Goal: Task Accomplishment & Management: Manage account settings

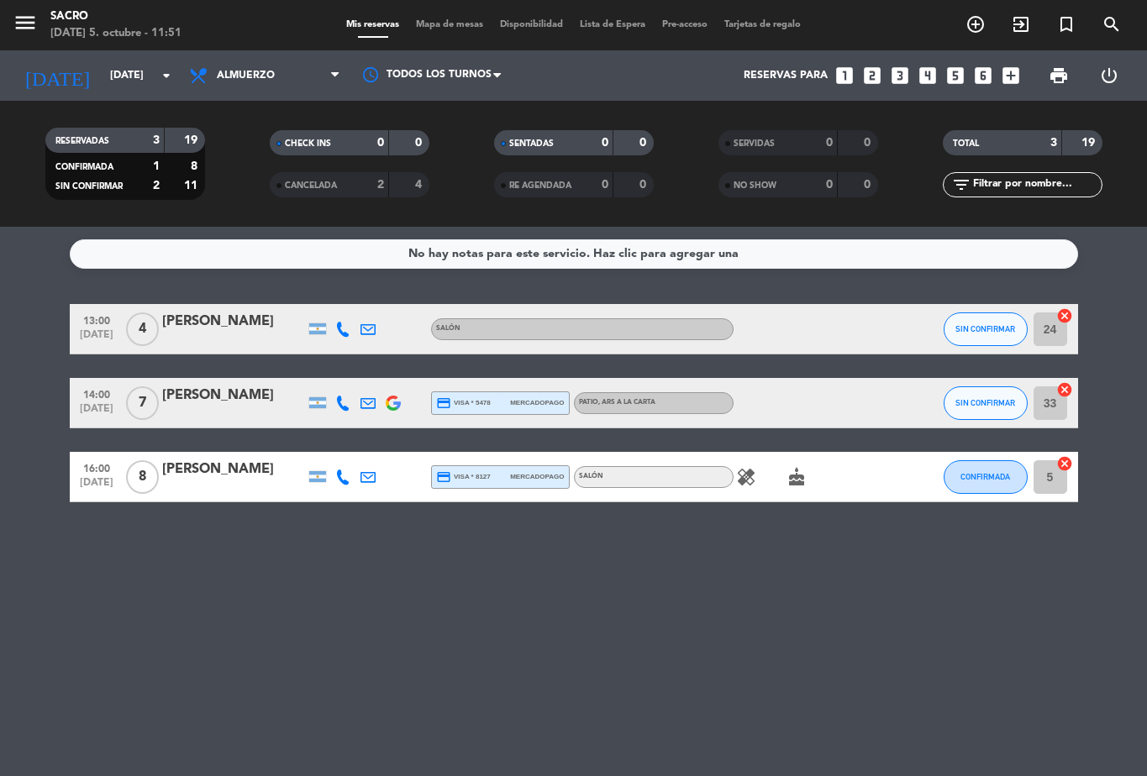
click at [147, 397] on span "7" at bounding box center [142, 404] width 33 height 34
click at [810, 596] on div "No hay notas para este servicio. Haz clic para agregar una 13:00 [DATE] 4 [PERS…" at bounding box center [573, 502] width 1147 height 550
click at [396, 406] on img at bounding box center [393, 403] width 15 height 15
click at [147, 478] on span "8" at bounding box center [142, 478] width 33 height 34
click at [363, 482] on icon at bounding box center [368, 477] width 15 height 15
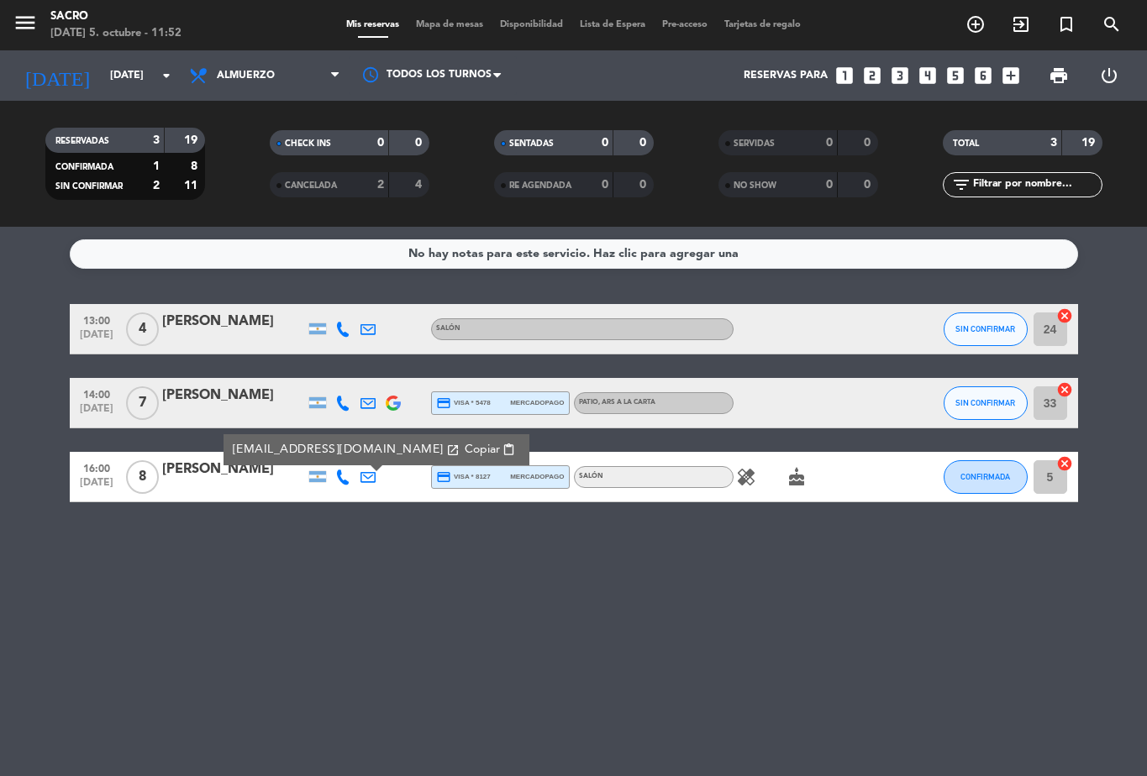
click at [989, 565] on div "No hay notas para este servicio. Haz clic para agregar una 13:00 [DATE] 4 [PERS…" at bounding box center [573, 502] width 1147 height 550
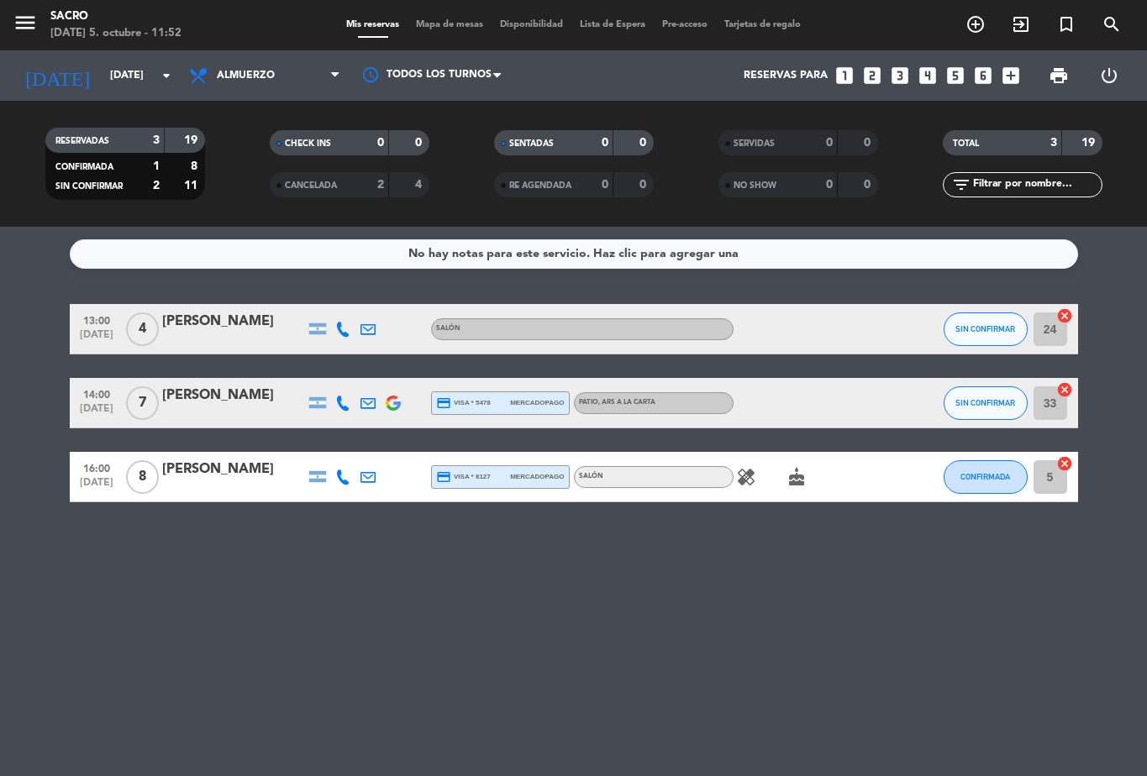
click at [140, 475] on span "8" at bounding box center [142, 478] width 33 height 34
click at [615, 484] on div "SALÓN" at bounding box center [654, 477] width 160 height 22
click at [248, 542] on div "No hay notas para este servicio. Haz clic para agregar una 13:00 [DATE] 4 [PERS…" at bounding box center [573, 502] width 1147 height 550
click at [752, 476] on icon "healing" at bounding box center [746, 477] width 20 height 20
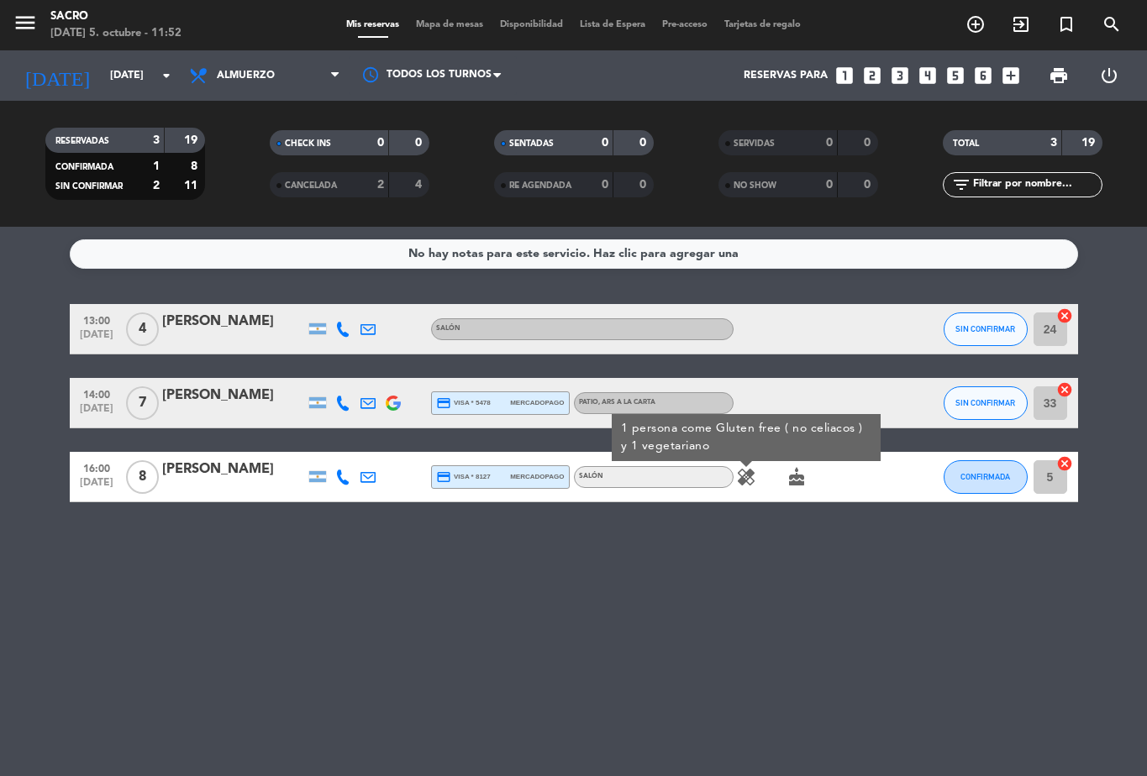
click at [796, 486] on icon "cake" at bounding box center [797, 477] width 20 height 20
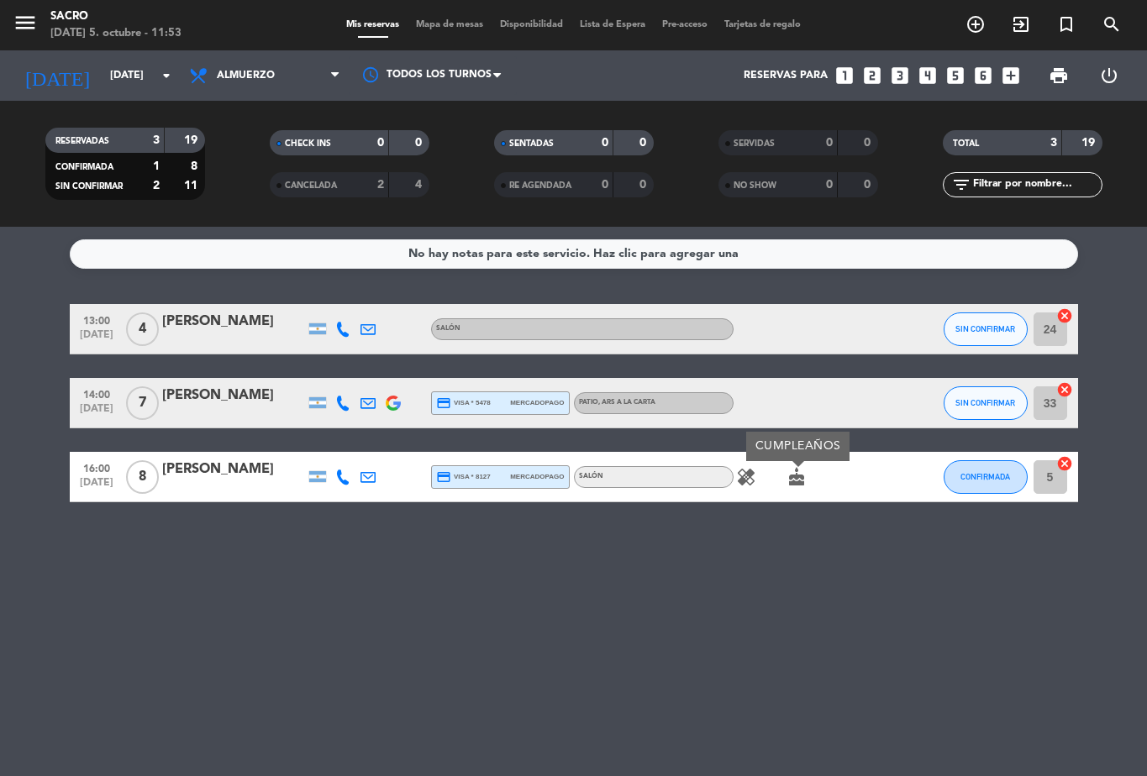
click at [144, 338] on span "4" at bounding box center [142, 330] width 33 height 34
click at [105, 575] on div "No hay notas para este servicio. Haz clic para agregar una 13:00 [DATE] 4 SALÓN…" at bounding box center [573, 502] width 1147 height 550
click at [372, 476] on icon at bounding box center [368, 477] width 15 height 15
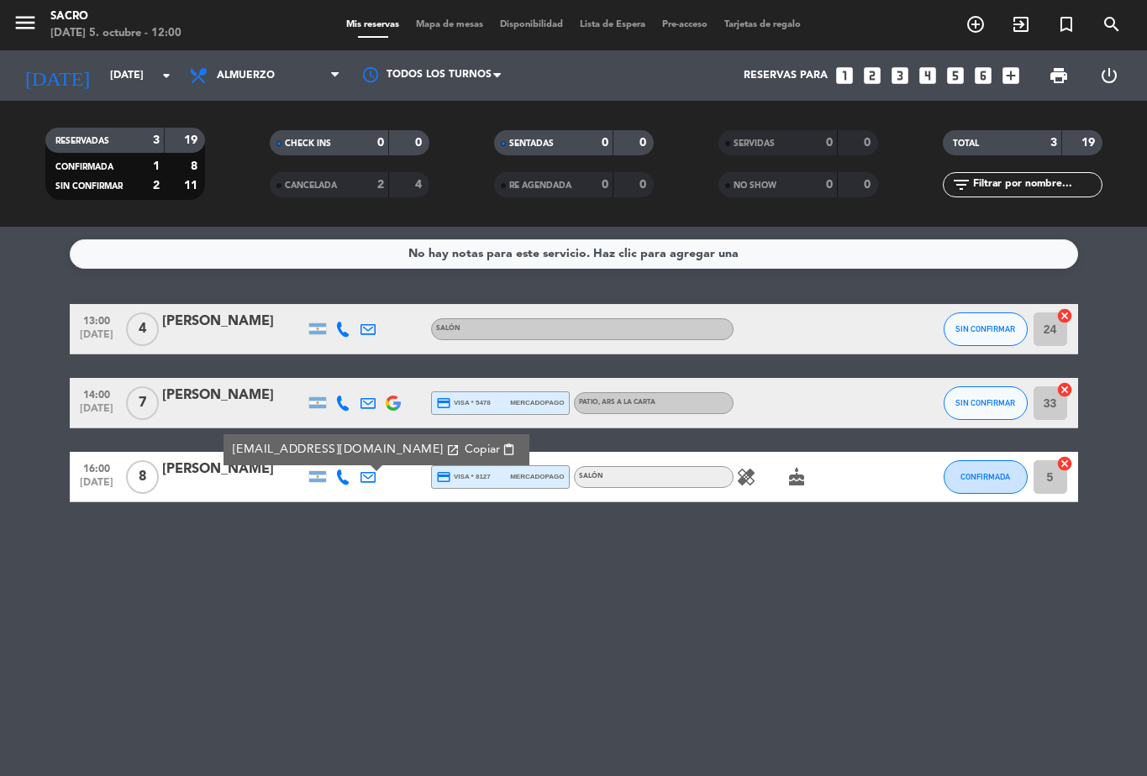
click at [404, 636] on div "No hay notas para este servicio. Haz clic para agregar una 13:00 [DATE] 4 [PERS…" at bounding box center [573, 502] width 1147 height 550
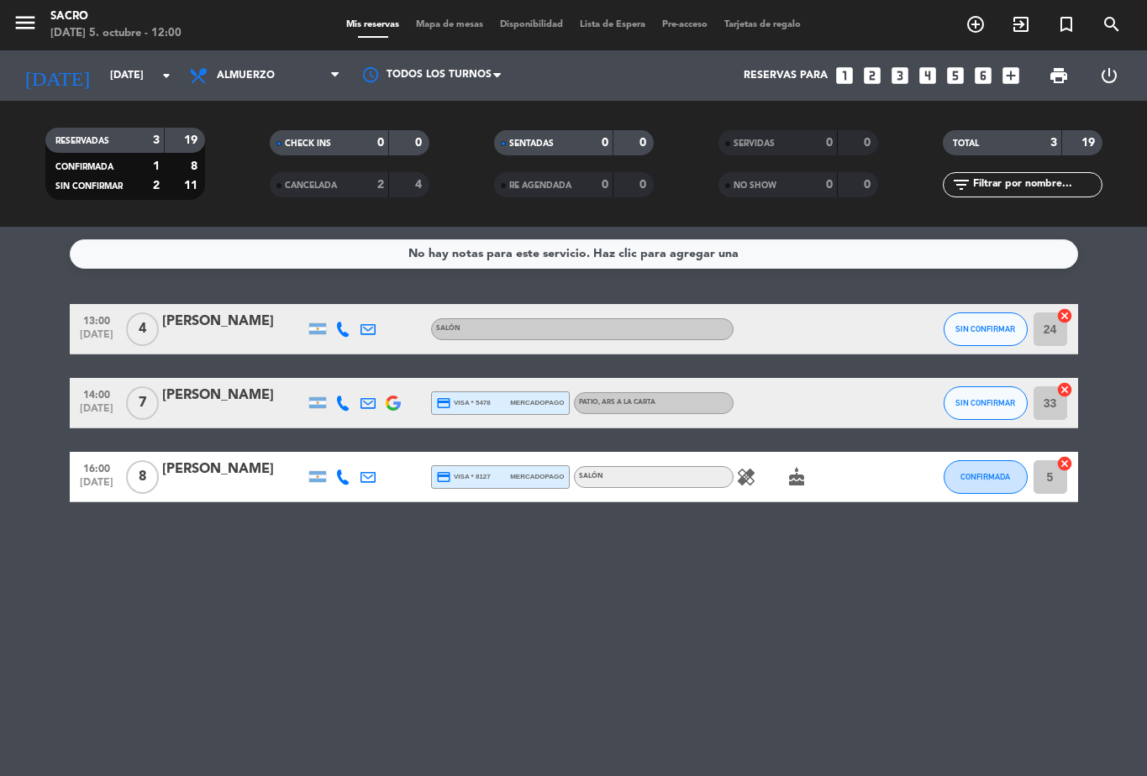
click at [362, 401] on icon at bounding box center [368, 403] width 15 height 15
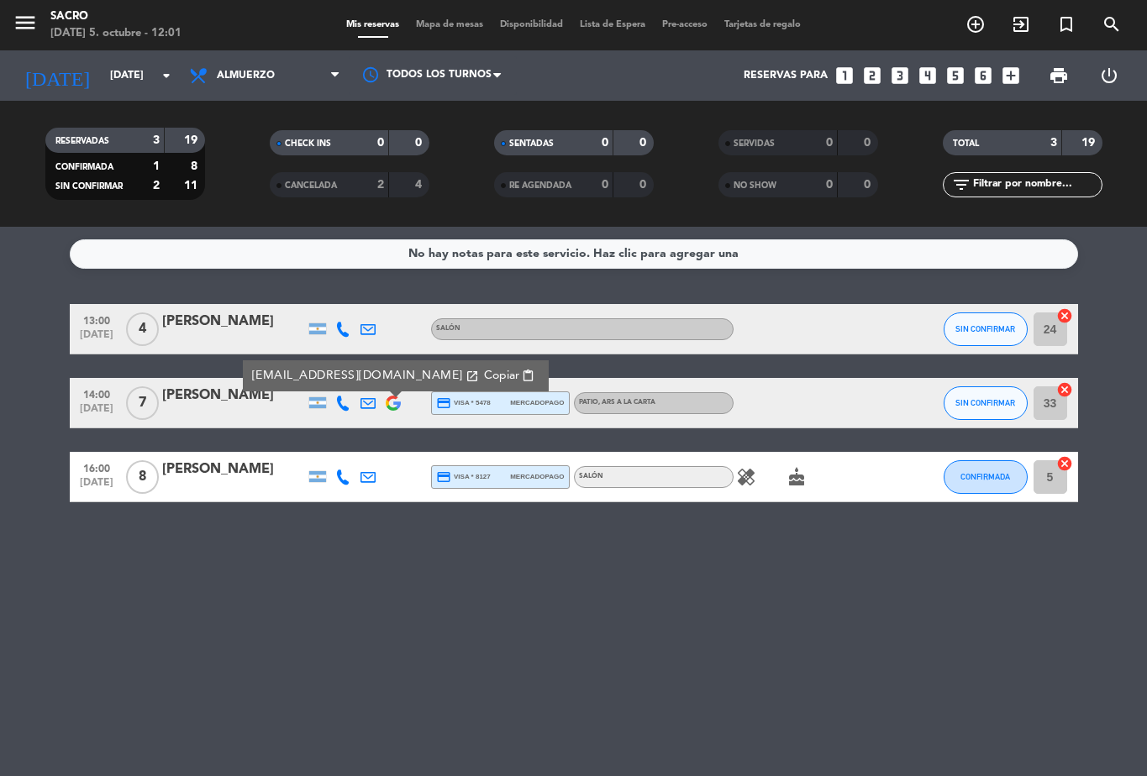
click at [445, 624] on div "No hay notas para este servicio. Haz clic para agregar una 13:00 [DATE] 4 [PERS…" at bounding box center [573, 502] width 1147 height 550
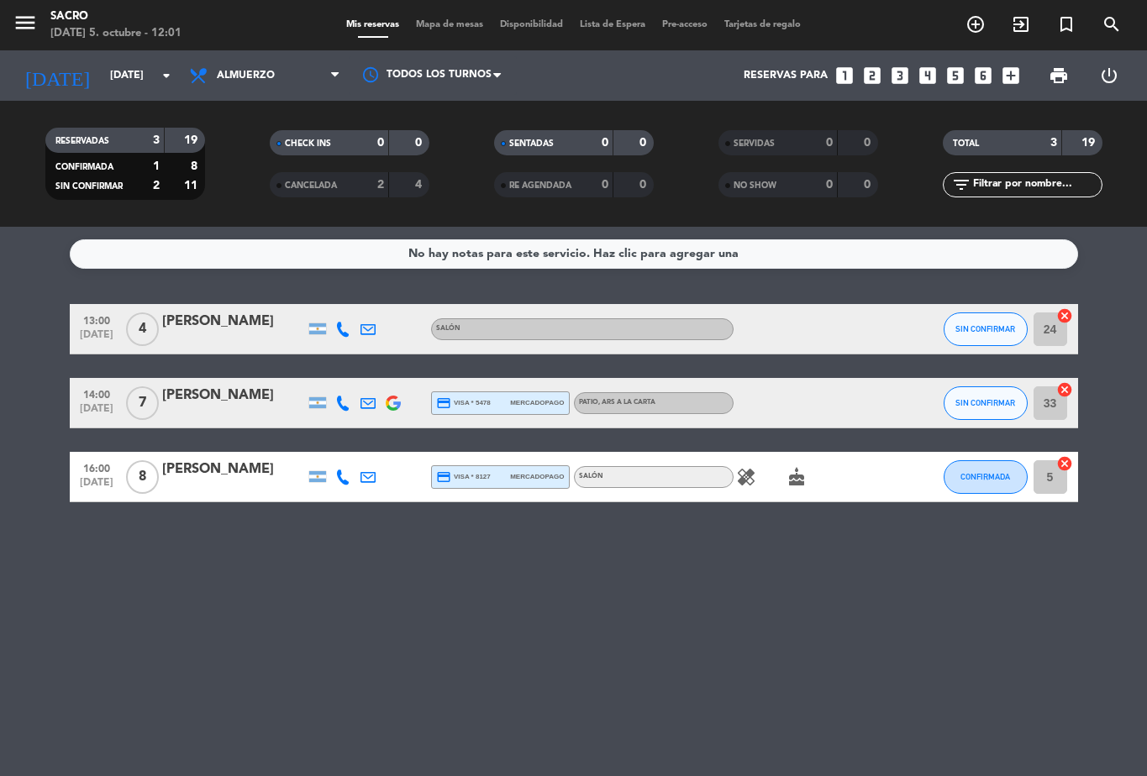
click at [986, 408] on span "SIN CONFIRMAR" at bounding box center [985, 402] width 60 height 9
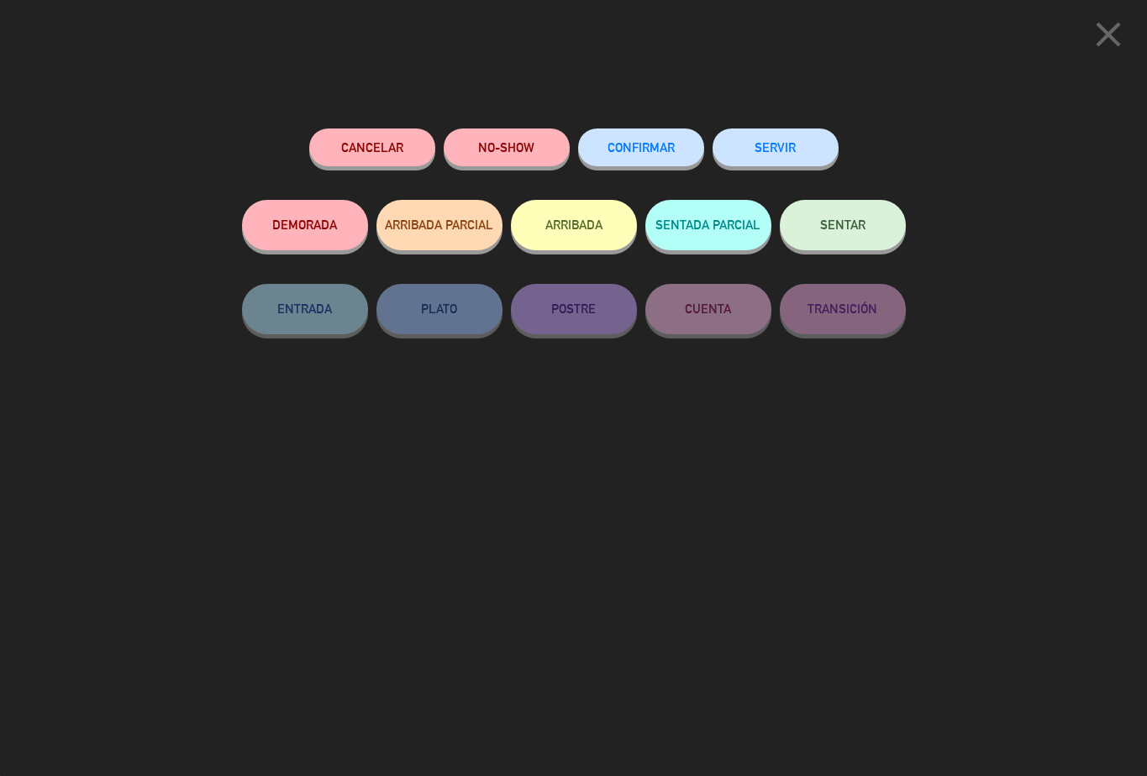
click at [623, 153] on button "CONFIRMAR" at bounding box center [641, 148] width 126 height 38
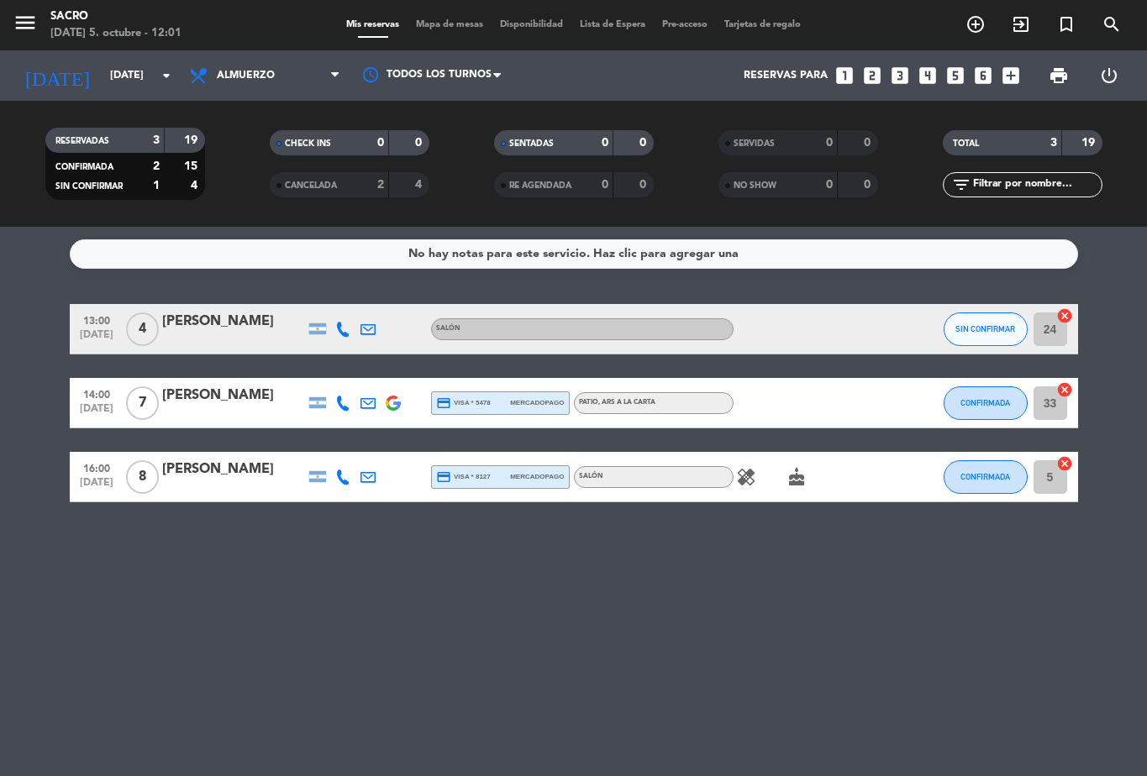
click at [368, 323] on icon at bounding box center [368, 329] width 15 height 15
